Goal: Task Accomplishment & Management: Manage account settings

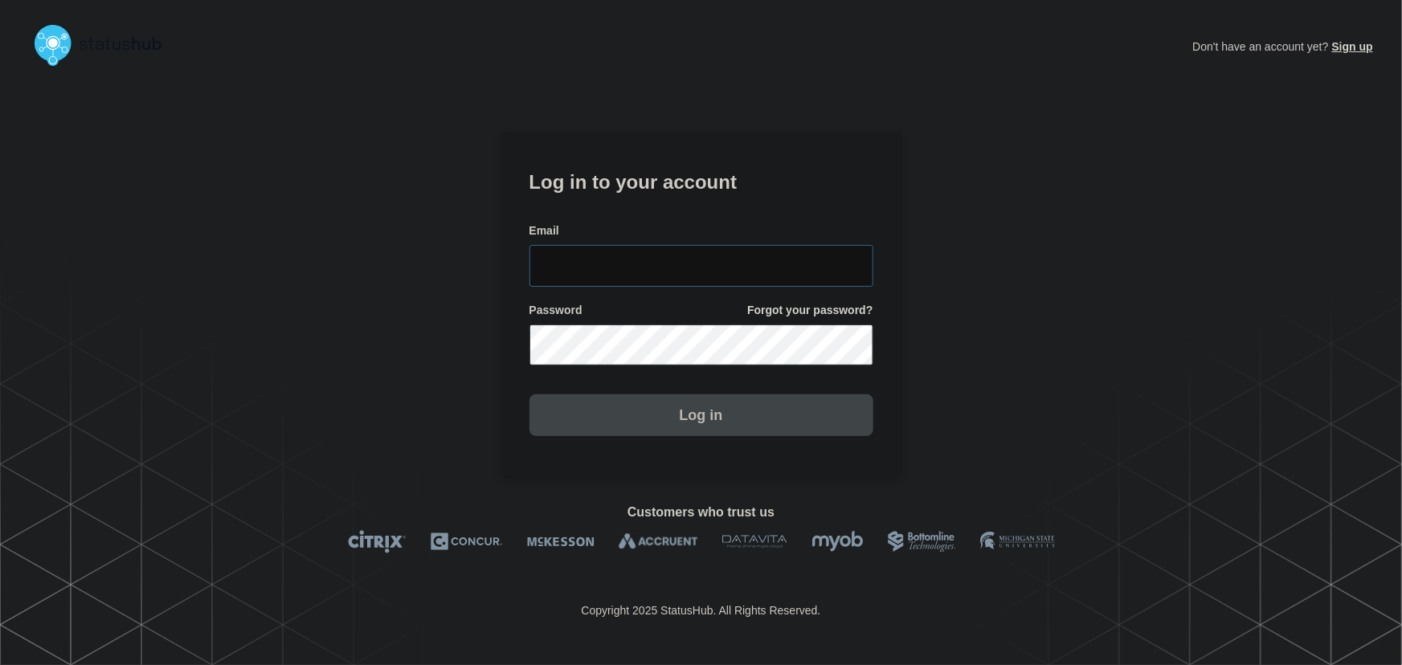
type input "[PERSON_NAME][EMAIL_ADDRESS][PERSON_NAME][DOMAIN_NAME]"
drag, startPoint x: 730, startPoint y: 254, endPoint x: 683, endPoint y: 192, distance: 77.9
click at [730, 254] on input "[PERSON_NAME][EMAIL_ADDRESS][PERSON_NAME][DOMAIN_NAME]" at bounding box center [701, 266] width 344 height 42
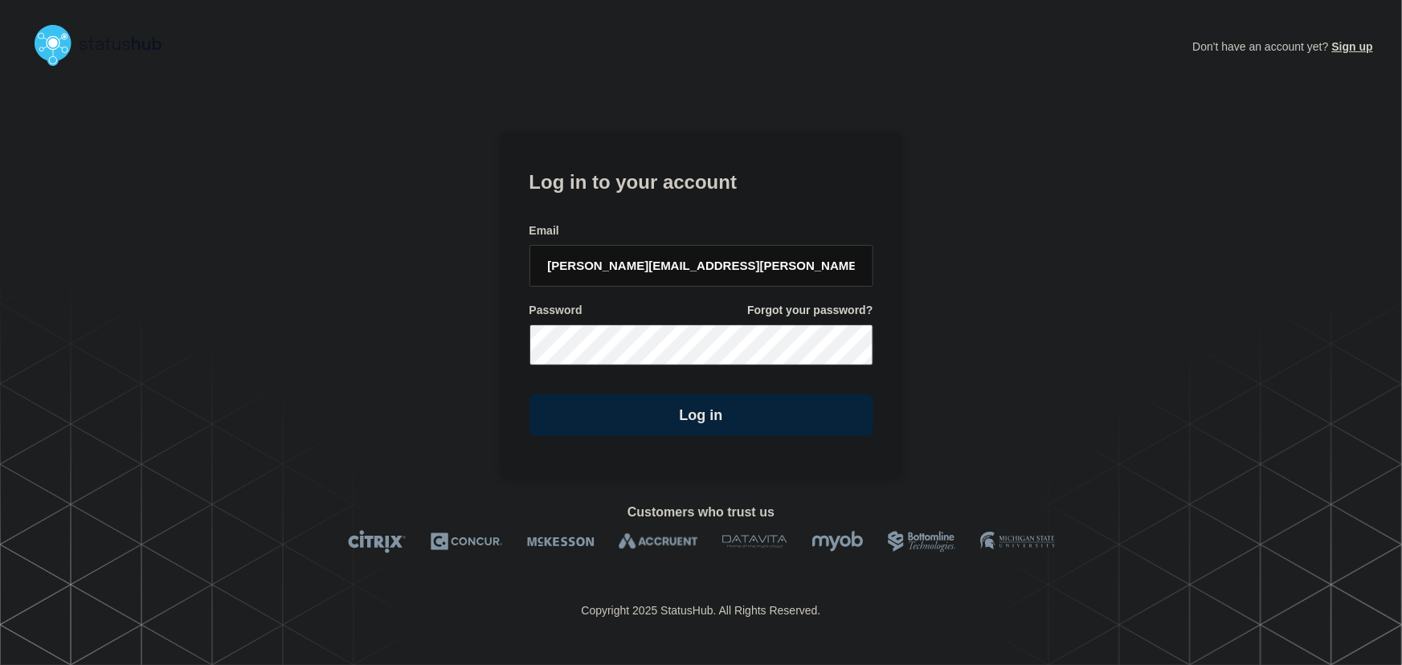
drag, startPoint x: 683, startPoint y: 192, endPoint x: 846, endPoint y: 265, distance: 178.7
click at [683, 192] on h1 "Log in to your account" at bounding box center [701, 180] width 344 height 30
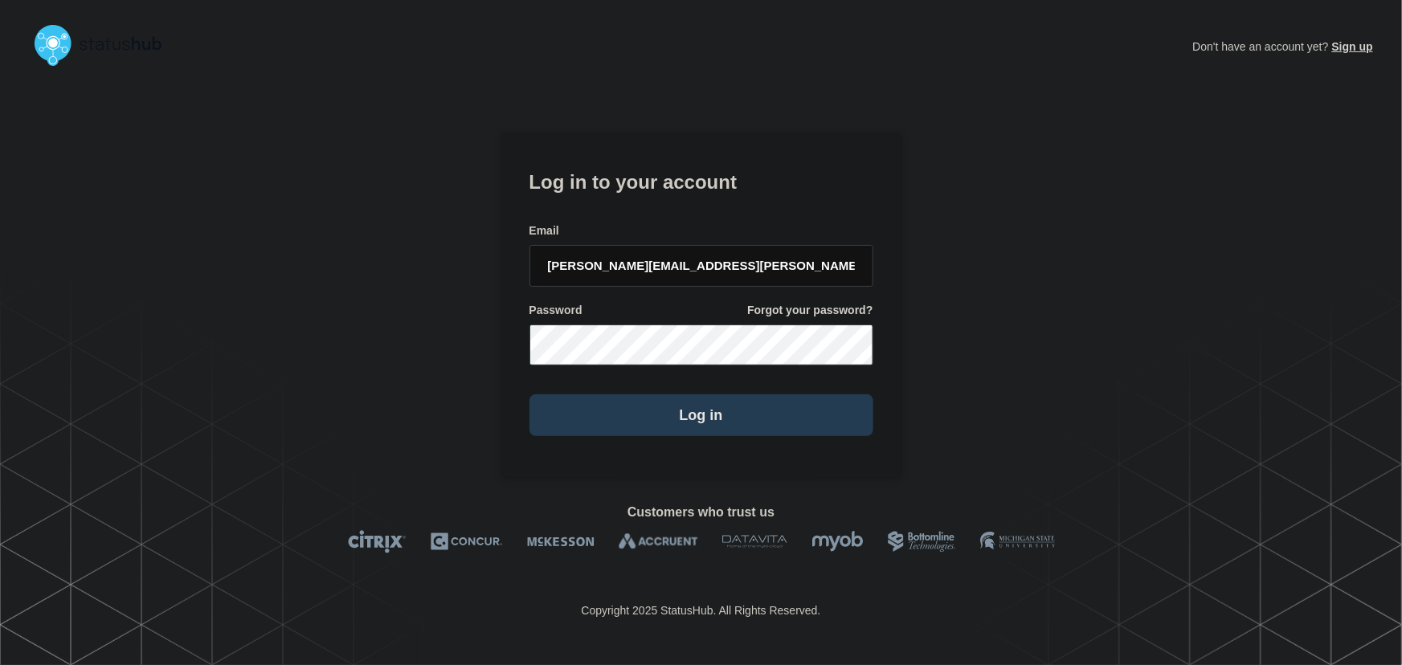
click at [748, 402] on button "Log in" at bounding box center [701, 415] width 344 height 42
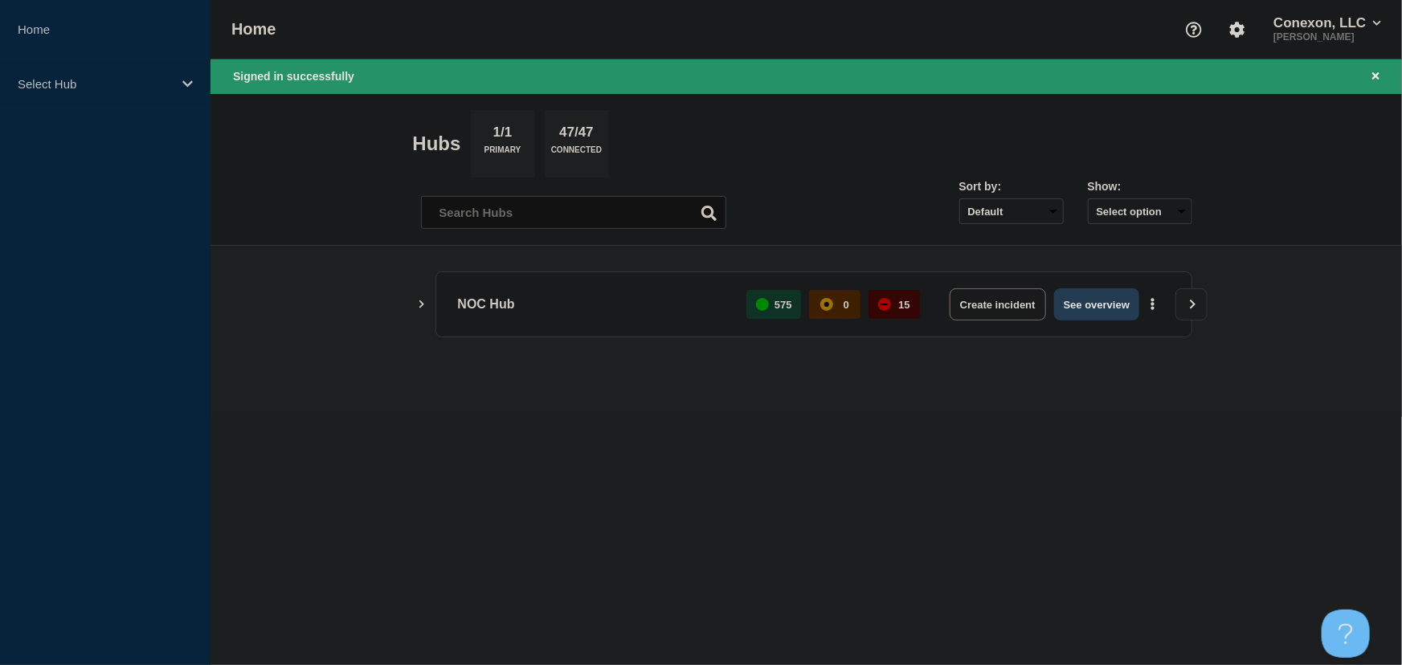
click at [1087, 307] on button "See overview" at bounding box center [1096, 304] width 85 height 32
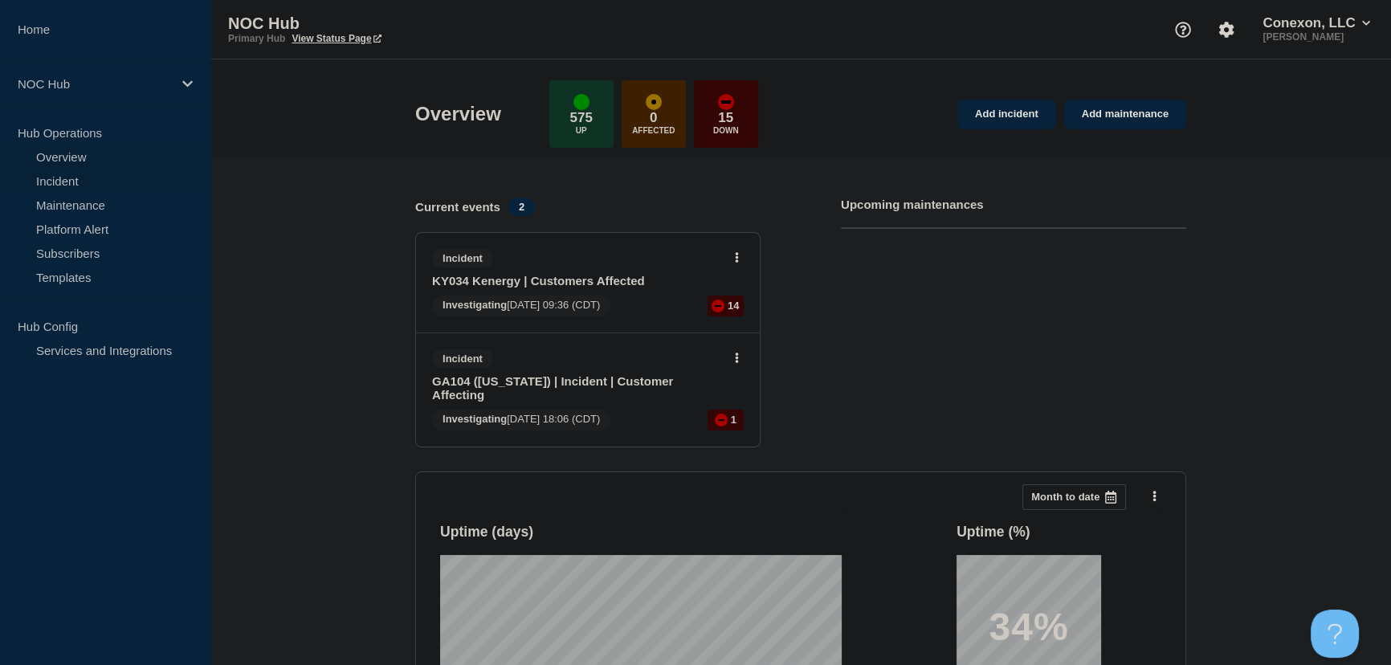
click at [42, 176] on link "Incident" at bounding box center [97, 181] width 194 height 24
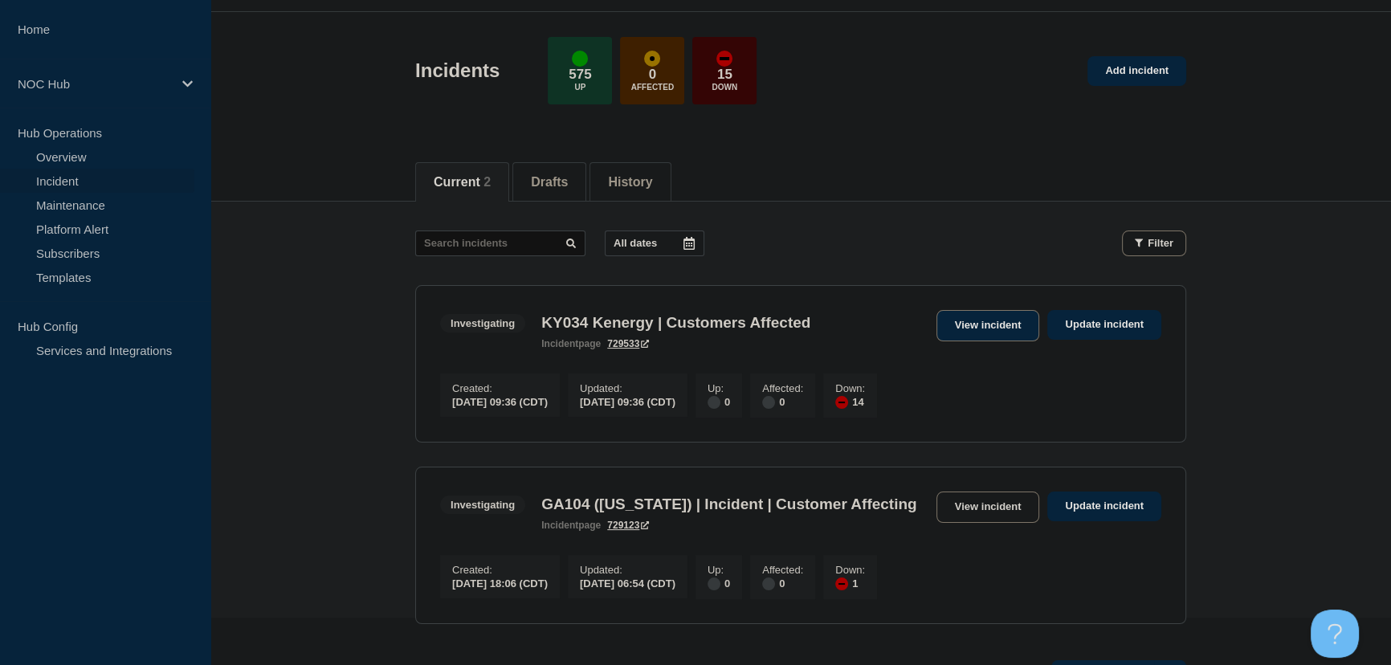
scroll to position [72, 0]
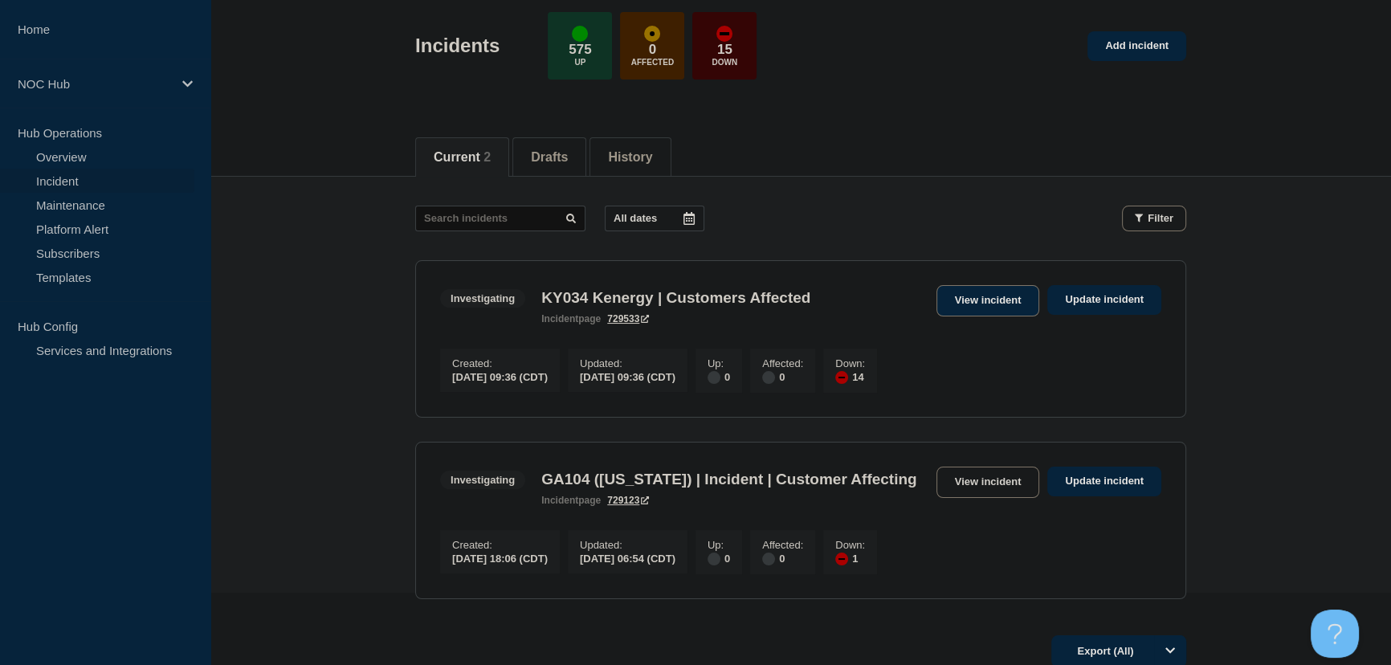
click at [985, 296] on link "View incident" at bounding box center [988, 300] width 104 height 31
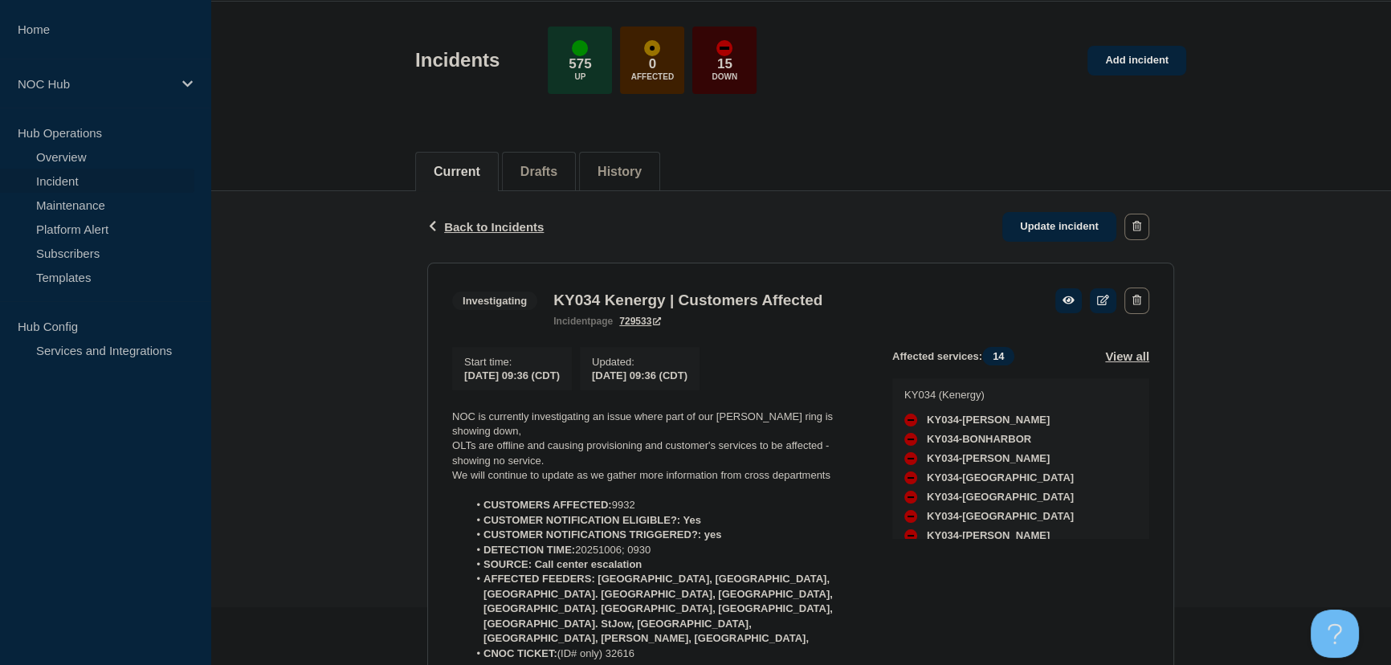
scroll to position [206, 0]
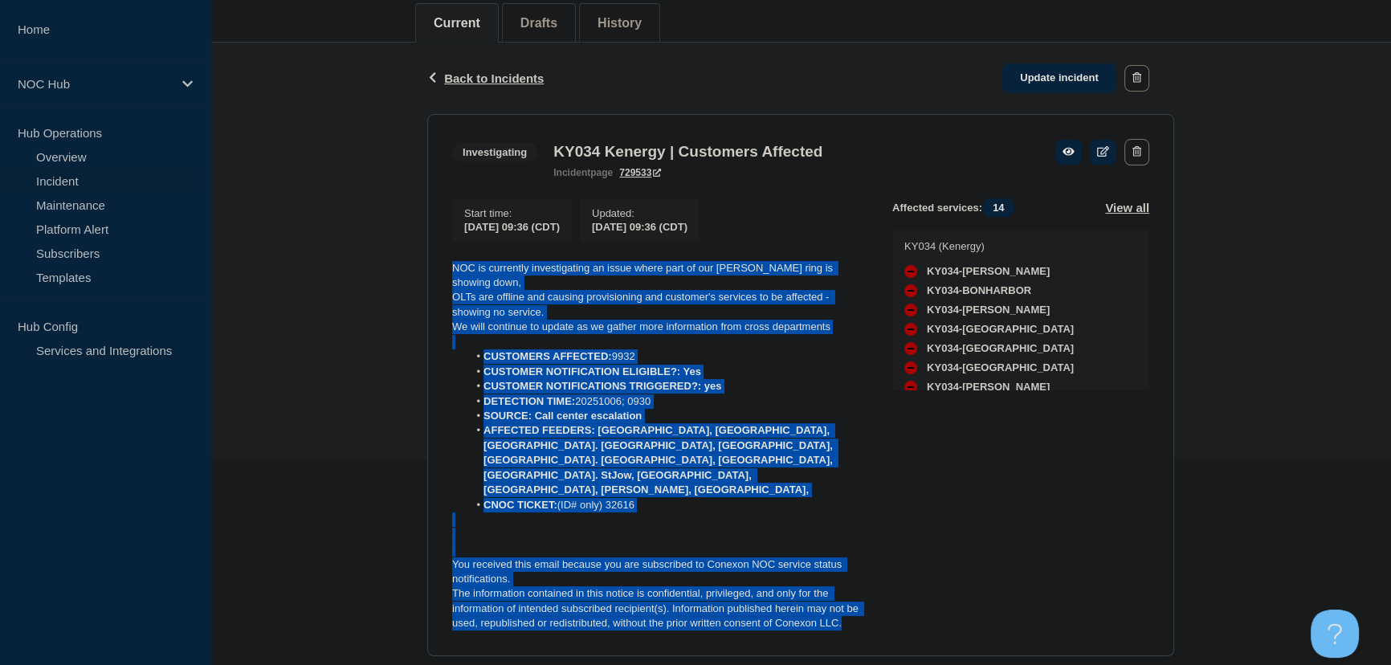
drag, startPoint x: 851, startPoint y: 580, endPoint x: 442, endPoint y: 279, distance: 508.4
click at [442, 279] on section "Investigating KY034 Kenergy | Customers Affected incident page 729533 Start tim…" at bounding box center [800, 385] width 747 height 542
copy div "NOC is currently investigating an issue where part of our [PERSON_NAME] ring is…"
click at [1051, 63] on link "Update incident" at bounding box center [1059, 78] width 114 height 30
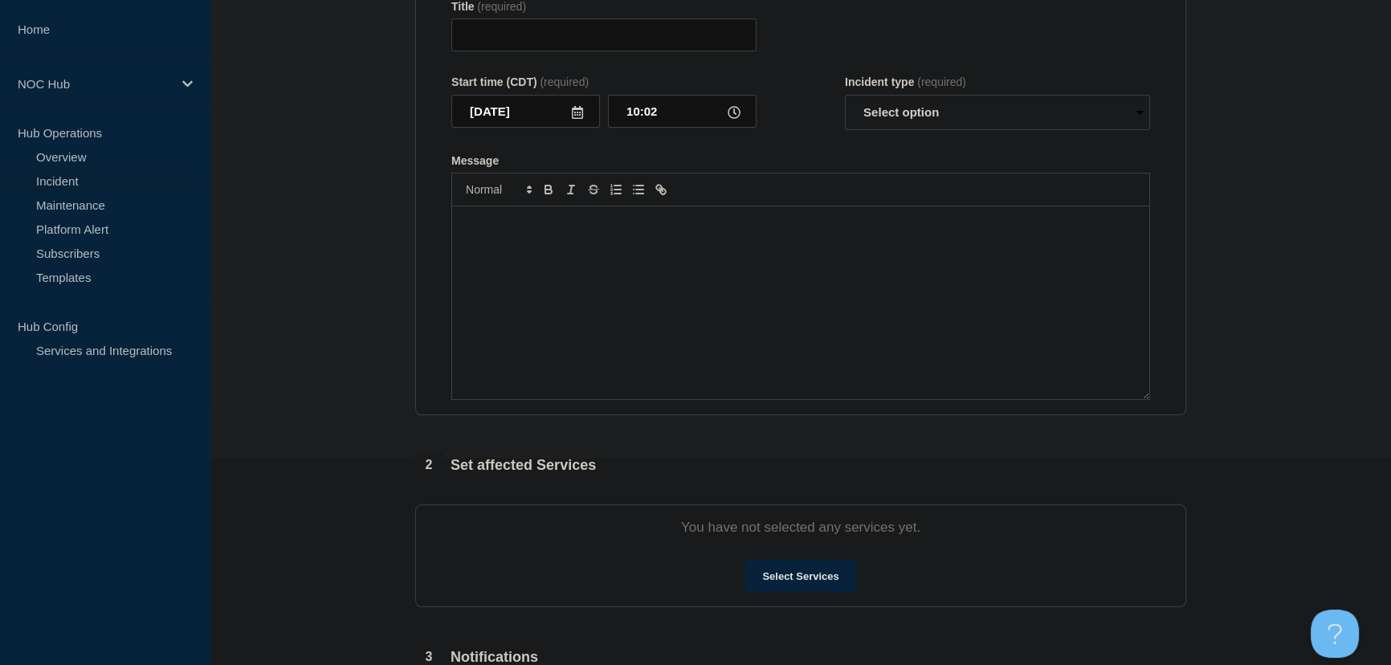
click at [640, 255] on div "Message" at bounding box center [800, 302] width 697 height 193
type input "KY034 Kenergy | Customers Affected"
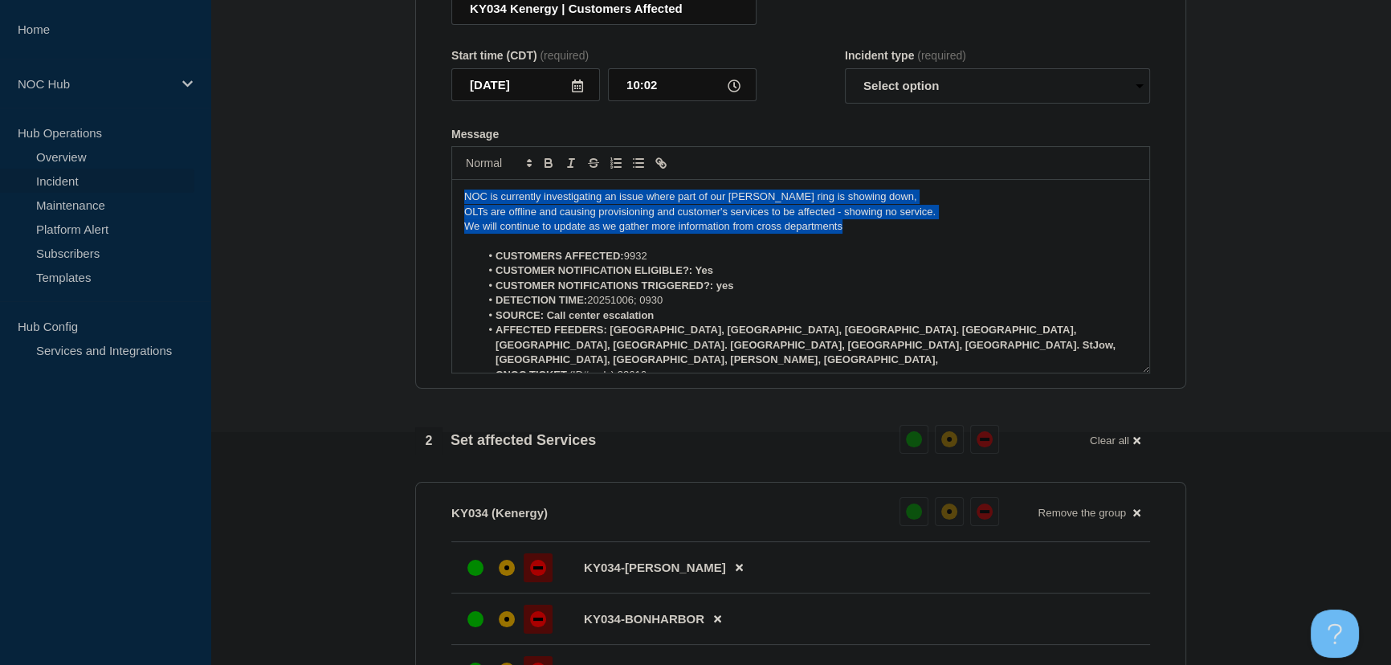
drag, startPoint x: 824, startPoint y: 261, endPoint x: 442, endPoint y: 228, distance: 383.7
click at [442, 228] on section "Title (required) KY034 Kenergy | Customers Affected Start time (CDT) (required)…" at bounding box center [800, 173] width 771 height 431
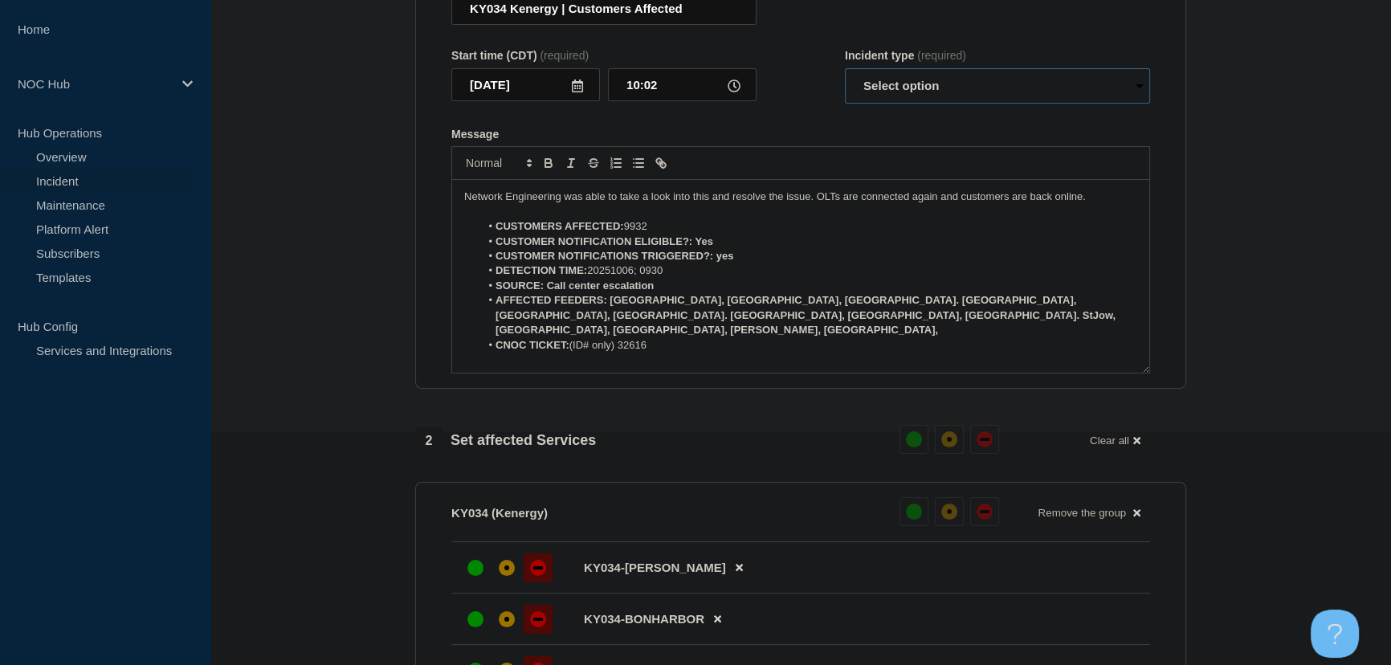
click at [901, 104] on select "Select option Investigating Identified Monitoring Resolved" at bounding box center [997, 85] width 305 height 35
select select "resolved"
click at [845, 99] on select "Select option Investigating Identified Monitoring Resolved" at bounding box center [997, 85] width 305 height 35
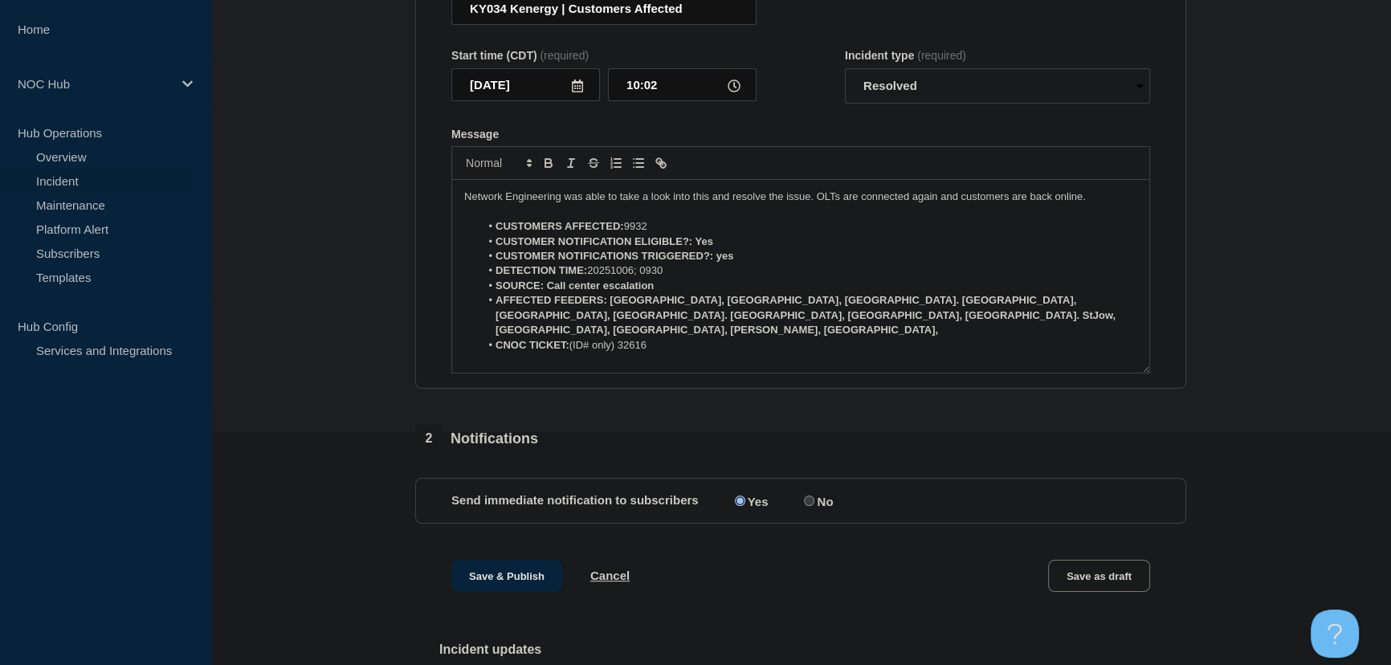
click at [821, 153] on form "Title (required) KY034 Kenergy | Customers Affected Start time (CDT) (required)…" at bounding box center [800, 173] width 699 height 401
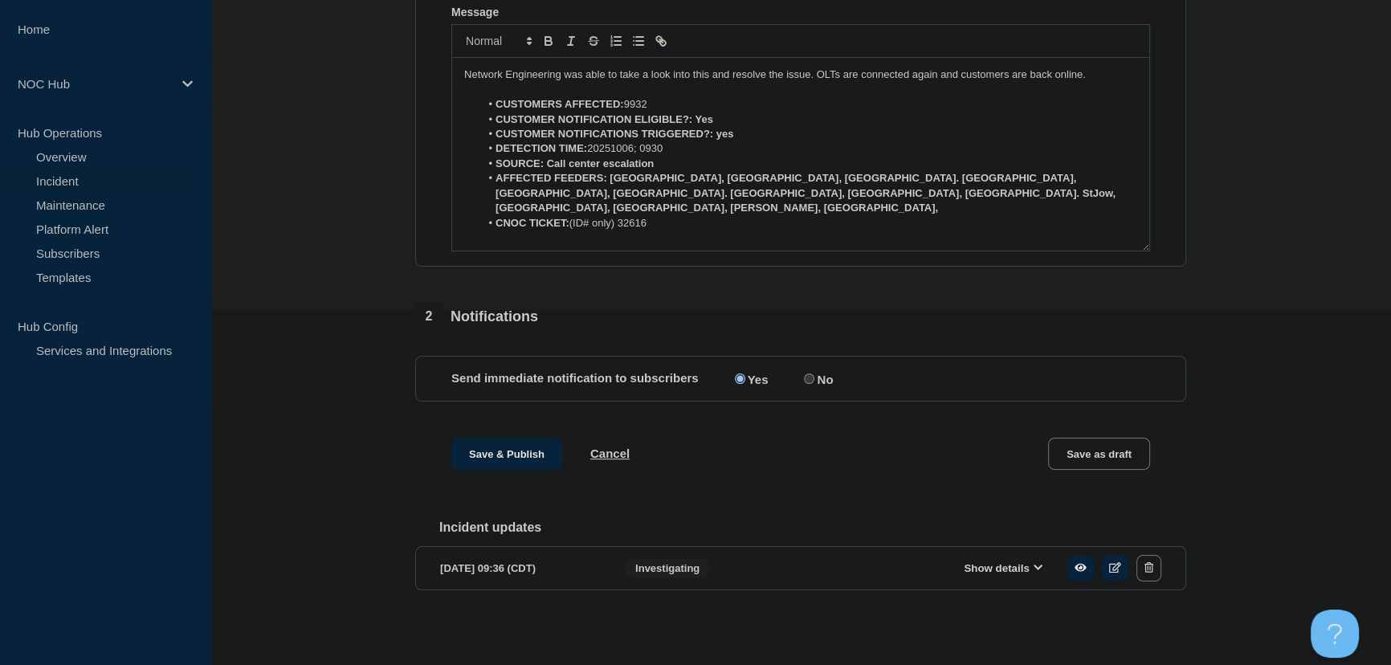
scroll to position [389, 0]
click at [509, 469] on div "Save & Publish Cancel Save as draft" at bounding box center [800, 474] width 771 height 72
click at [495, 458] on button "Save & Publish" at bounding box center [506, 454] width 111 height 32
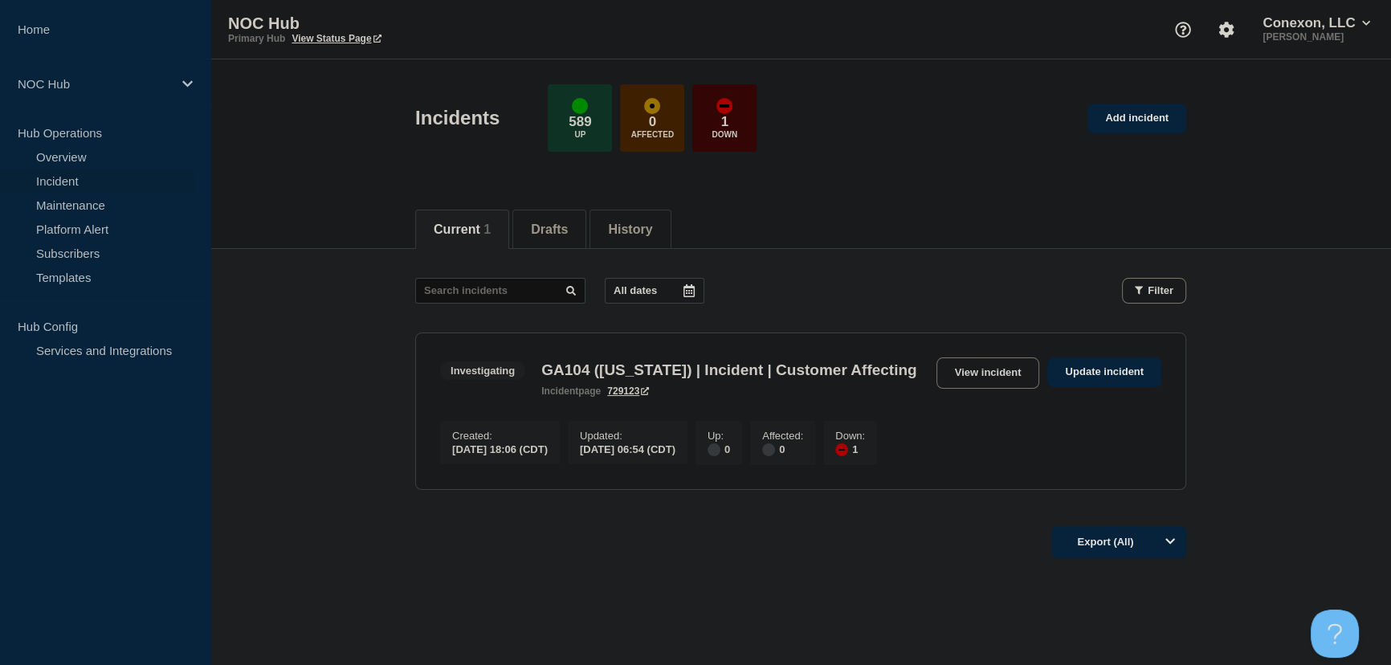
click at [335, 353] on main "All dates Filter Investigating 1 Down GA104 (Washington) | Incident | Customer …" at bounding box center [800, 381] width 1181 height 265
